Goal: Information Seeking & Learning: Find contact information

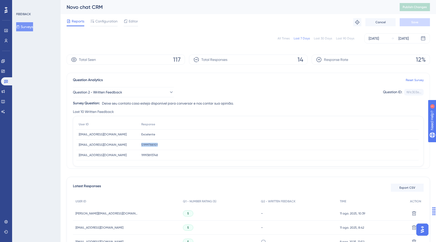
drag, startPoint x: 23, startPoint y: 229, endPoint x: 435, endPoint y: 209, distance: 412.3
click at [435, 209] on div "Widget de chat" at bounding box center [423, 210] width 25 height 24
click at [5, 222] on icon at bounding box center [6, 221] width 4 height 4
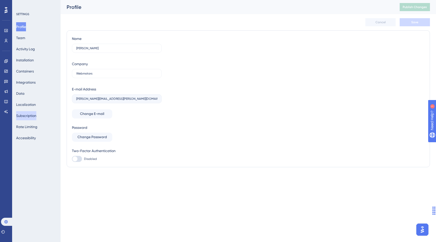
click at [25, 113] on button "Subscription" at bounding box center [26, 115] width 20 height 9
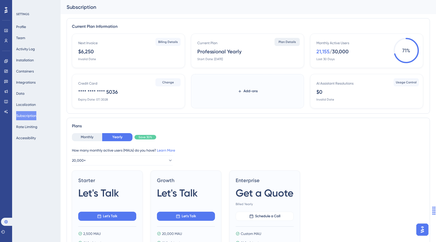
click at [289, 41] on span "Plan Details" at bounding box center [286, 42] width 17 height 4
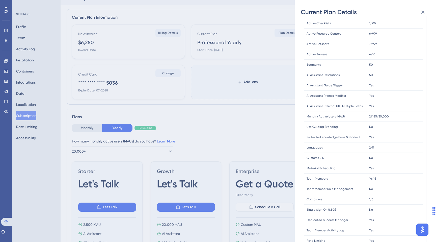
scroll to position [49, 0]
click at [421, 13] on icon at bounding box center [423, 12] width 6 height 6
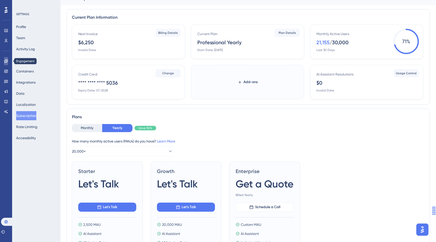
click at [6, 62] on icon at bounding box center [6, 61] width 4 height 4
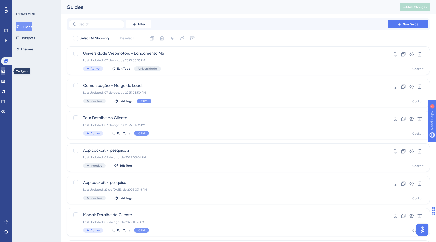
click at [5, 70] on icon at bounding box center [2, 71] width 3 height 3
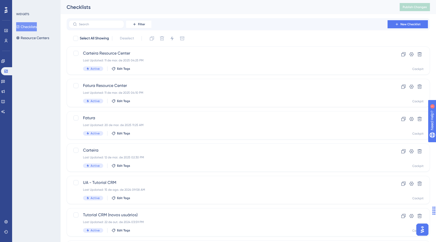
click at [8, 77] on div "Engagement Widgets Feedback Product Updates Knowledge Base AI Assistant" at bounding box center [6, 86] width 10 height 59
click at [5, 81] on icon at bounding box center [3, 81] width 4 height 3
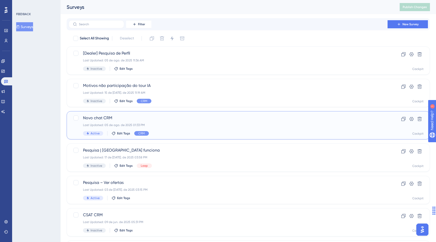
click at [169, 122] on div "Novo chat CRM Last Updated: 05 de ago. de 2025 01:33 PM Active Edit Tags CRM" at bounding box center [228, 125] width 290 height 21
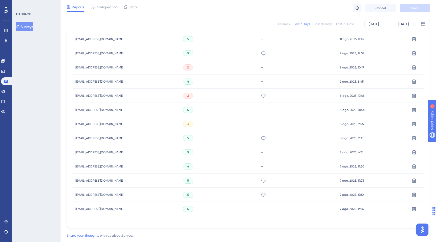
scroll to position [227, 0]
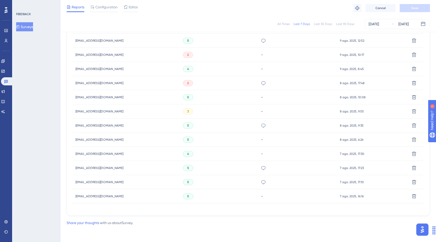
drag, startPoint x: 346, startPoint y: 209, endPoint x: 436, endPoint y: 230, distance: 92.2
click at [436, 230] on div "Widget de chat" at bounding box center [423, 229] width 25 height 24
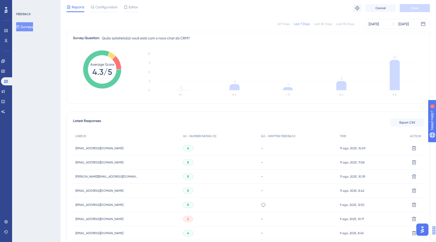
scroll to position [0, 0]
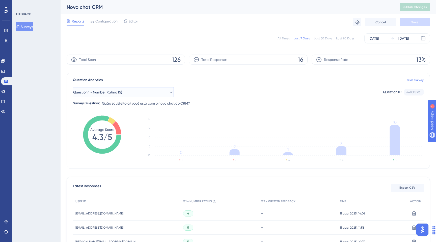
click at [103, 93] on span "Question 1 - Number Rating (5)" at bounding box center [97, 92] width 49 height 6
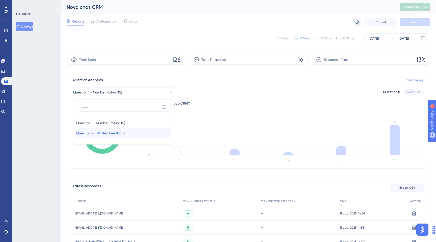
click at [108, 131] on span "Question 2 - Written Feedback" at bounding box center [100, 133] width 49 height 6
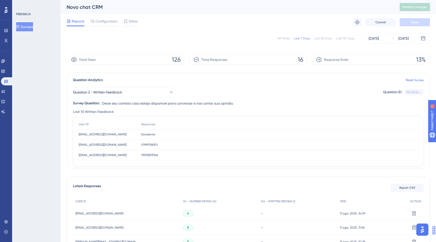
click at [144, 144] on span "51999788101" at bounding box center [149, 144] width 16 height 4
copy span "51999788101"
click at [100, 144] on span "[EMAIL_ADDRESS][DOMAIN_NAME]" at bounding box center [103, 144] width 48 height 4
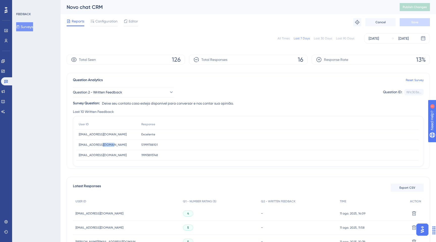
click at [100, 144] on span "[EMAIL_ADDRESS][DOMAIN_NAME]" at bounding box center [103, 144] width 48 height 4
copy div "[EMAIL_ADDRESS][DOMAIN_NAME] [DOMAIN_NAME][EMAIL_ADDRESS][DOMAIN_NAME]"
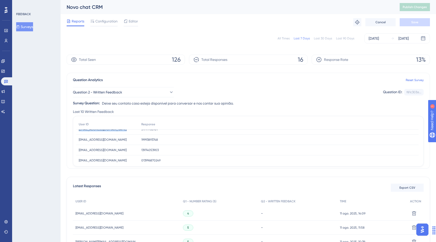
scroll to position [16, 0]
click at [103, 136] on div "[EMAIL_ADDRESS][DOMAIN_NAME] [EMAIL_ADDRESS][DOMAIN_NAME]" at bounding box center [107, 139] width 63 height 10
click at [100, 130] on div at bounding box center [100, 130] width 0 height 0
click at [96, 139] on span "[EMAIL_ADDRESS][DOMAIN_NAME]" at bounding box center [103, 139] width 48 height 4
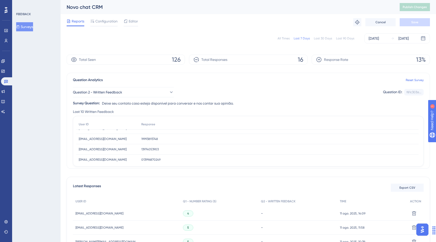
click at [96, 139] on span "[EMAIL_ADDRESS][DOMAIN_NAME]" at bounding box center [103, 139] width 48 height 4
click at [150, 137] on span "19993893748" at bounding box center [149, 139] width 17 height 4
copy span "19993893748"
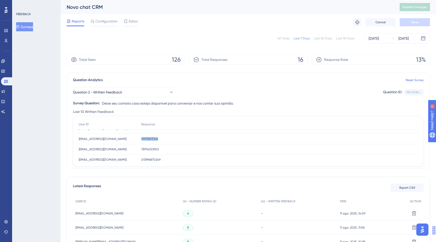
click at [146, 150] on span "13974053903" at bounding box center [149, 149] width 17 height 4
copy span "13974053903"
click at [94, 148] on span "[EMAIL_ADDRESS][DOMAIN_NAME]" at bounding box center [103, 149] width 48 height 4
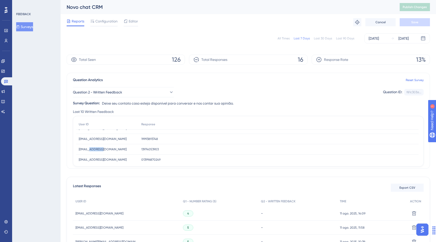
click at [94, 148] on span "[EMAIL_ADDRESS][DOMAIN_NAME]" at bounding box center [103, 149] width 48 height 4
copy div "[EMAIL_ADDRESS][DOMAIN_NAME] [EMAIL_ADDRESS][DOMAIN_NAME]"
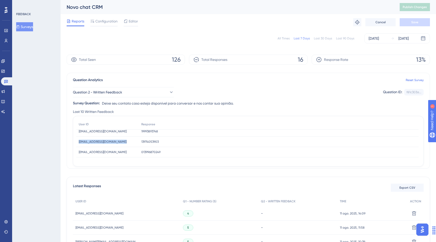
click at [118, 152] on span "[EMAIL_ADDRESS][DOMAIN_NAME]" at bounding box center [103, 152] width 48 height 4
copy div "[EMAIL_ADDRESS][DOMAIN_NAME] [EMAIL_ADDRESS][DOMAIN_NAME]"
click at [146, 151] on span "013996870249" at bounding box center [150, 152] width 19 height 4
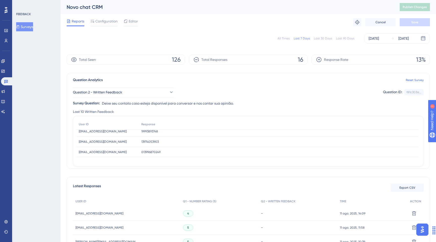
click at [146, 151] on span "013996870249" at bounding box center [150, 152] width 19 height 4
copy span "013996870249"
click at [156, 136] on div "Excelente Excelente" at bounding box center [279, 134] width 280 height 10
click at [112, 93] on span "Question 2 - Written Feedback" at bounding box center [97, 92] width 49 height 6
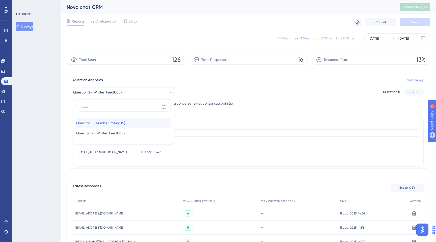
click at [111, 121] on span "Question 1 - Number Rating (5)" at bounding box center [100, 123] width 49 height 6
